Goal: Task Accomplishment & Management: Use online tool/utility

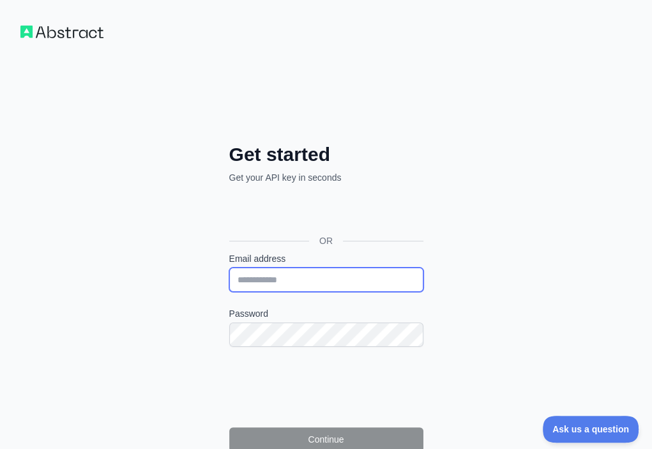
click at [229, 267] on input "Email address" at bounding box center [326, 279] width 194 height 24
paste input "**********"
type input "**********"
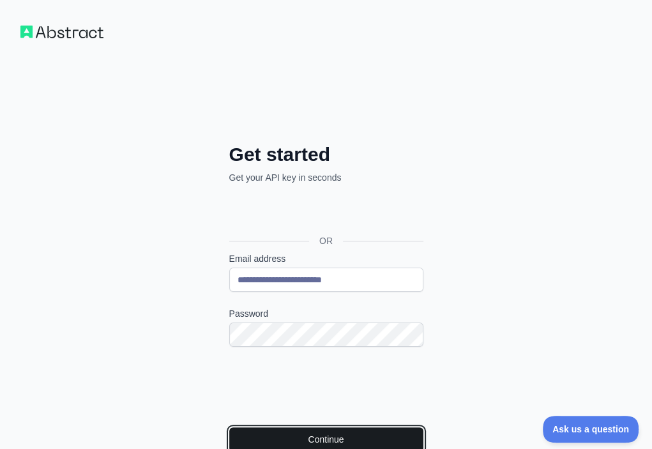
click at [253, 427] on button "Continue" at bounding box center [326, 439] width 194 height 24
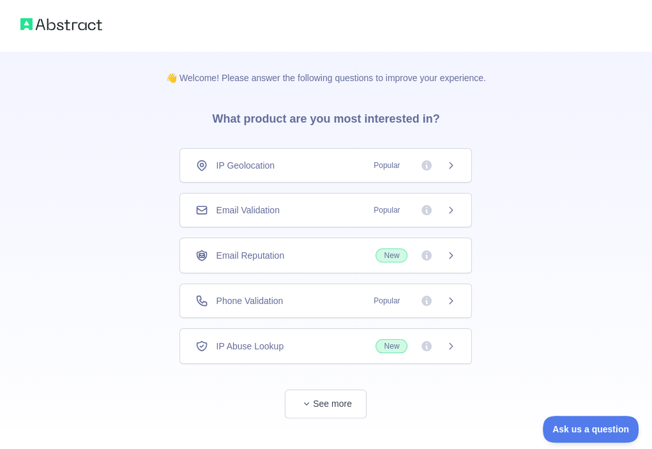
click at [309, 210] on div "Email Validation Popular" at bounding box center [325, 210] width 260 height 13
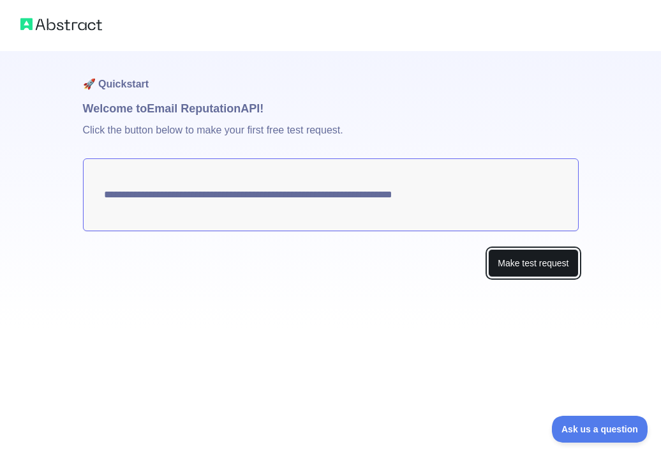
click at [529, 266] on button "Make test request" at bounding box center [533, 263] width 90 height 29
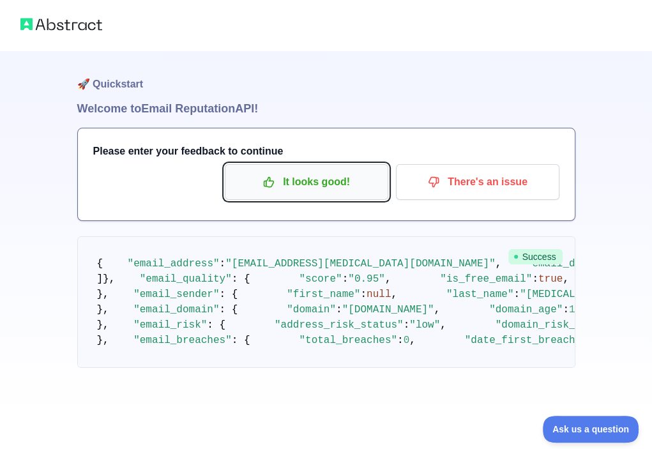
click at [278, 183] on p "It looks good!" at bounding box center [306, 182] width 144 height 22
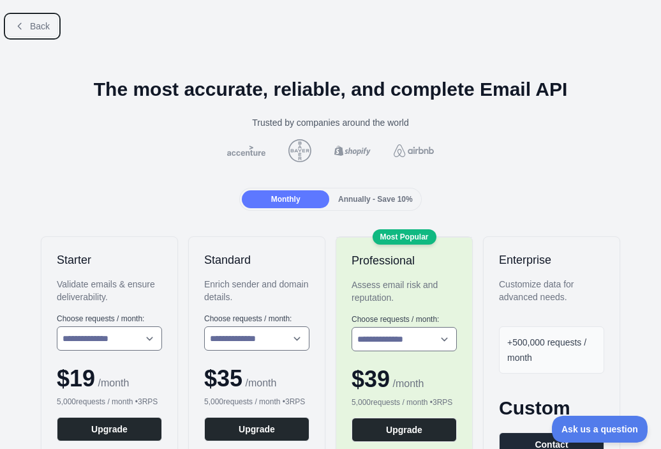
click at [46, 29] on span "Back" at bounding box center [40, 26] width 20 height 10
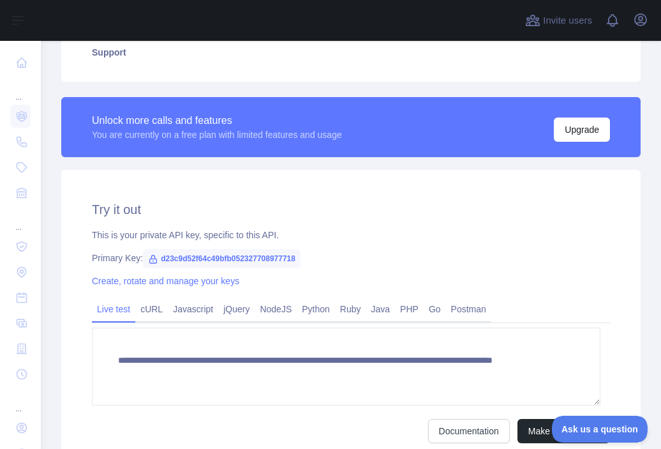
scroll to position [329, 0]
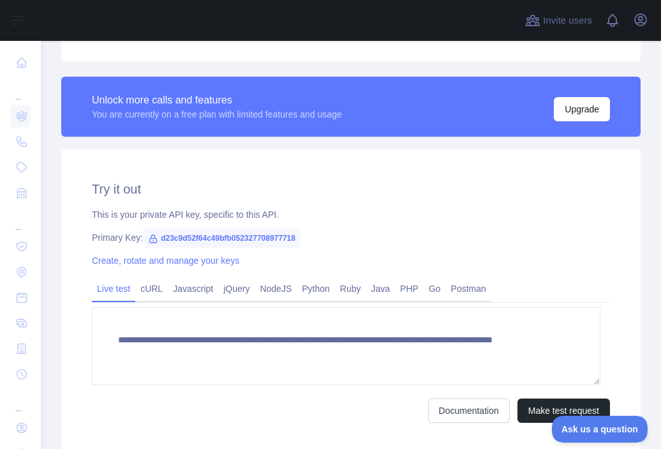
click at [222, 237] on span "d23c9d52f64c49bfb052327708977718" at bounding box center [222, 237] width 158 height 19
copy span "d23c9d52f64c49bfb052327708977718"
